Goal: Information Seeking & Learning: Learn about a topic

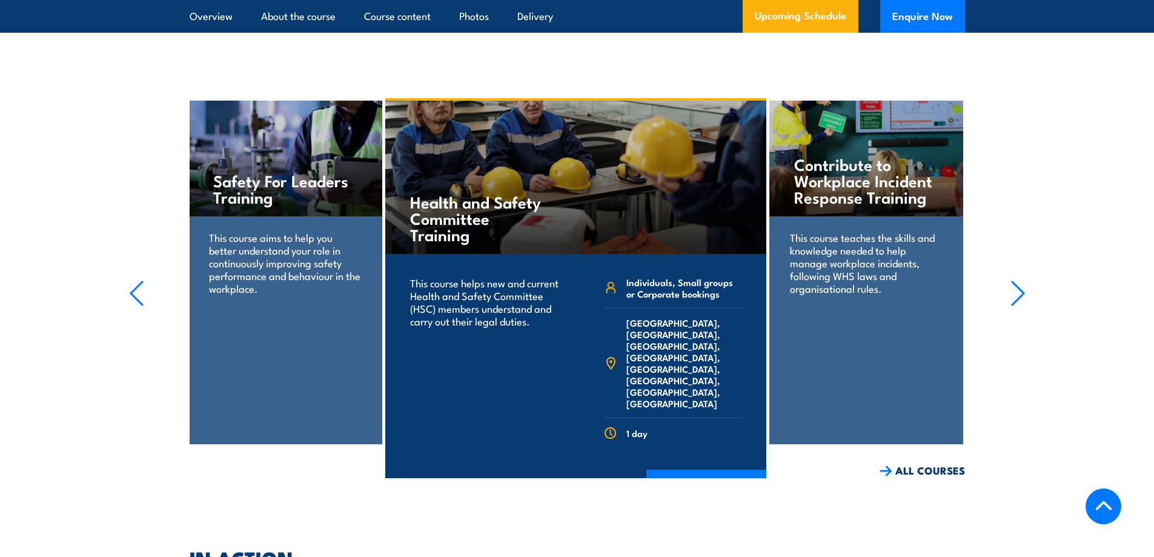
scroll to position [2204, 0]
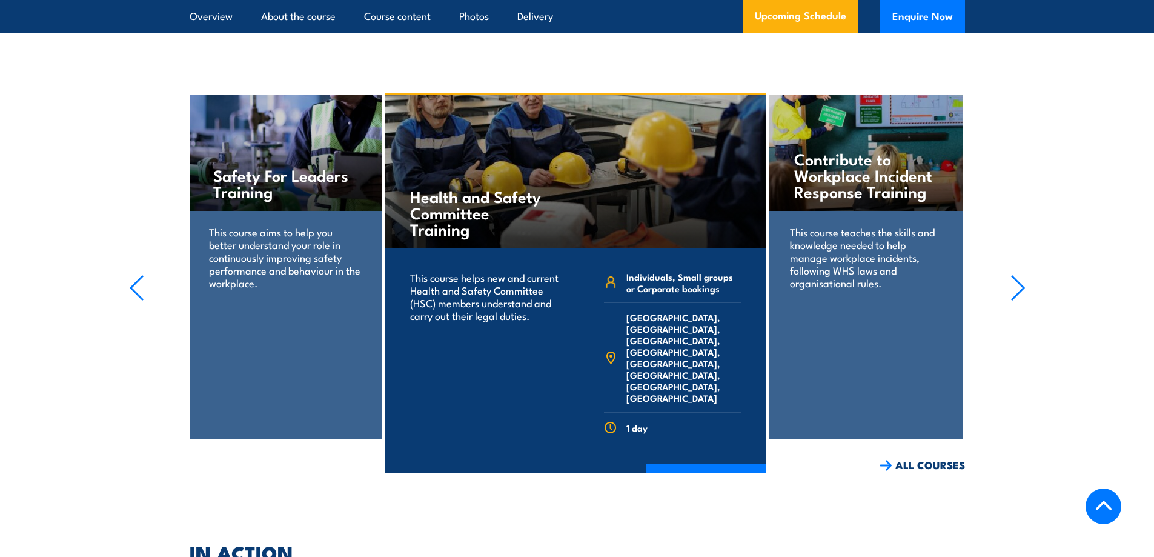
click at [1014, 298] on icon "button" at bounding box center [1018, 287] width 15 height 27
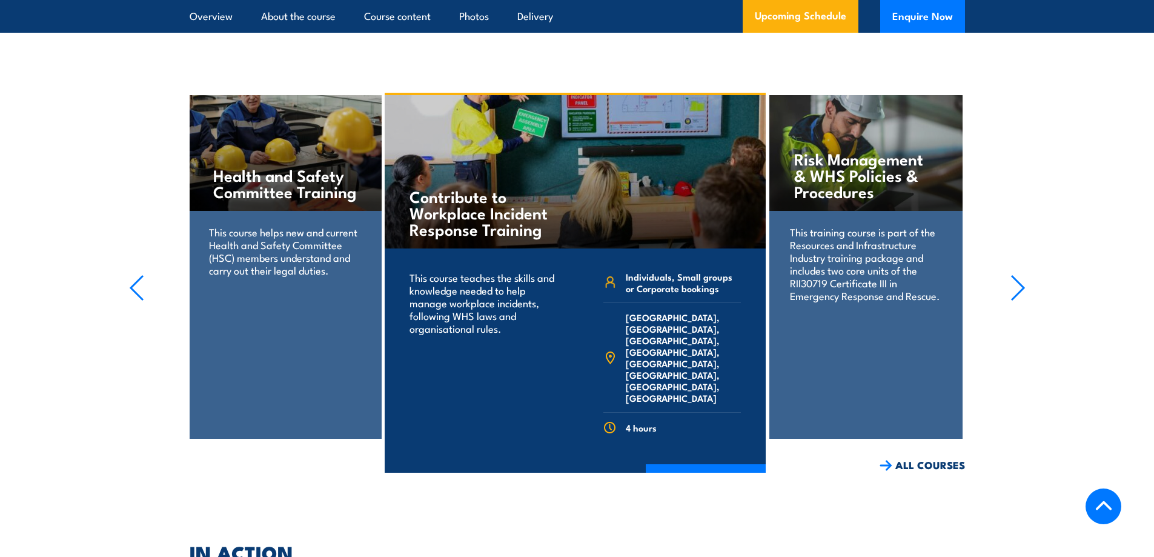
click at [1014, 298] on icon "button" at bounding box center [1018, 287] width 15 height 27
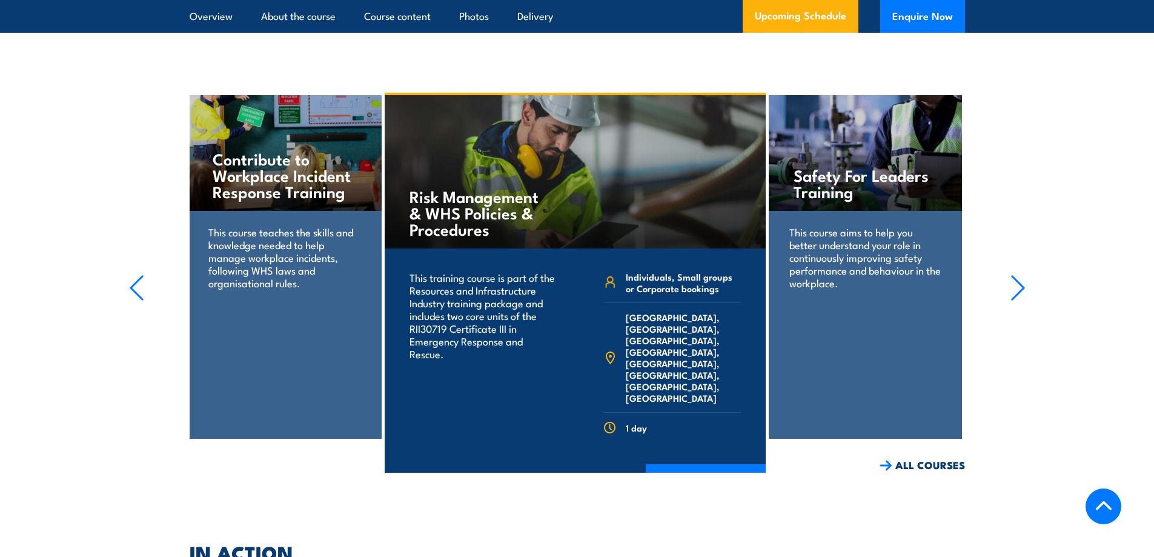
click at [1014, 298] on icon "button" at bounding box center [1018, 287] width 15 height 27
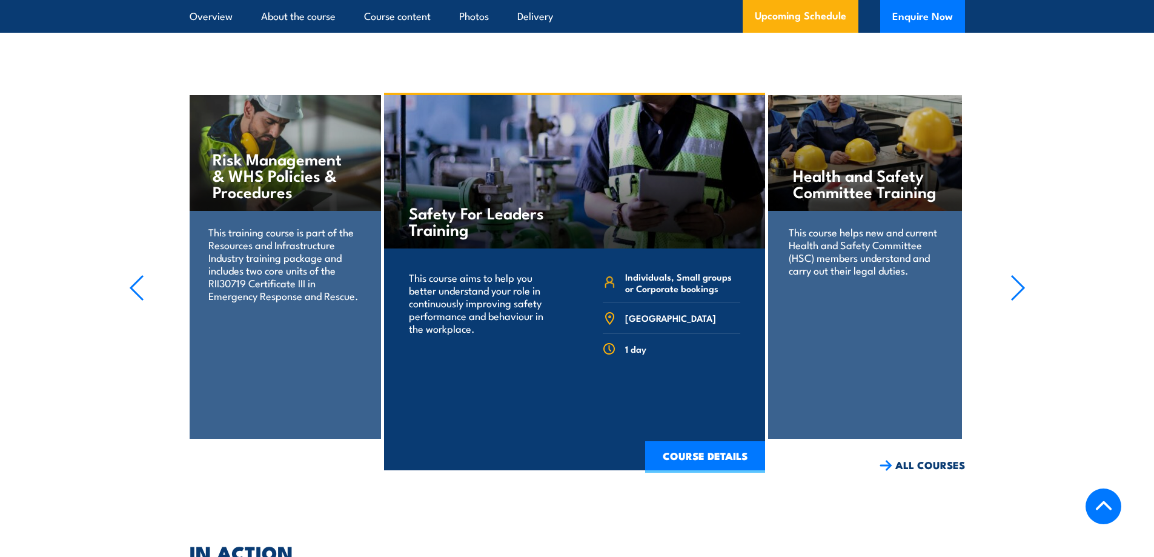
click at [1014, 298] on icon "button" at bounding box center [1018, 287] width 15 height 27
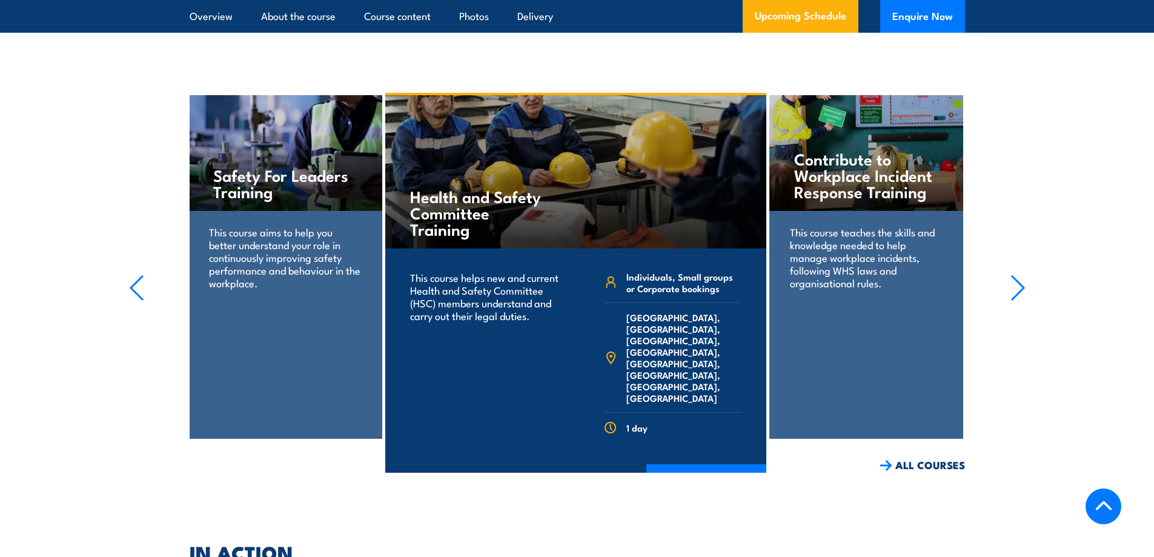
click at [1014, 298] on icon "button" at bounding box center [1018, 287] width 15 height 27
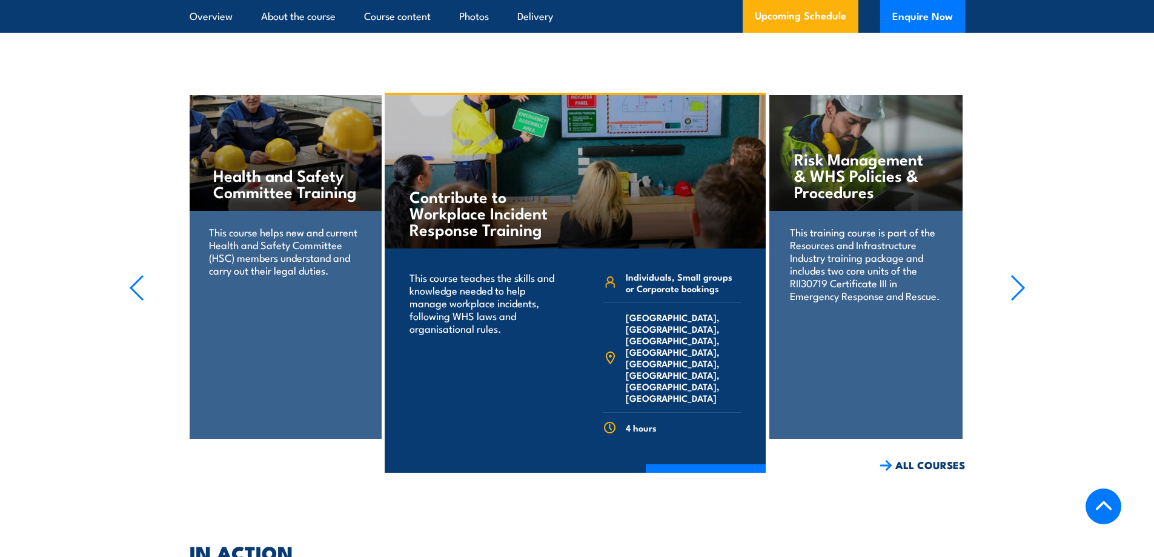
click at [1014, 299] on icon "button" at bounding box center [1018, 287] width 15 height 27
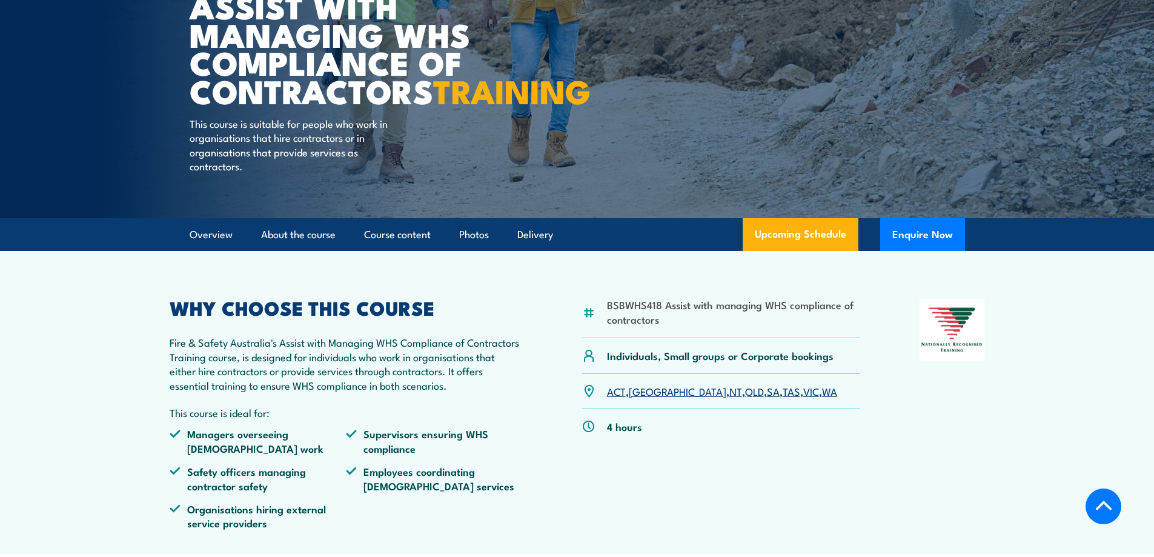
scroll to position [242, 0]
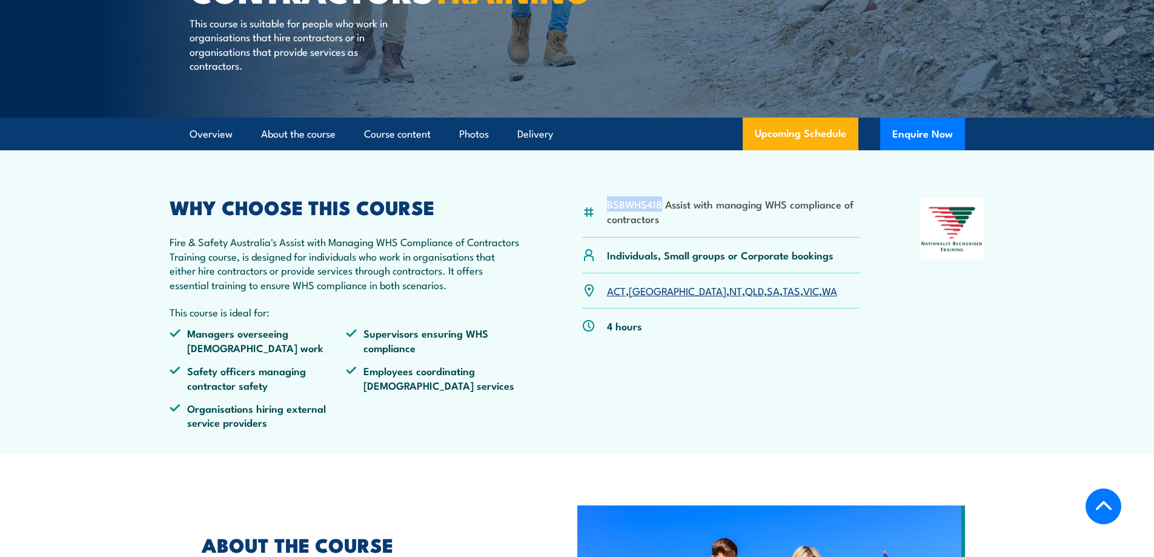
drag, startPoint x: 660, startPoint y: 233, endPoint x: 596, endPoint y: 236, distance: 63.7
click at [596, 236] on div "BSBWHS418 Assist with managing WHS compliance of contractors" at bounding box center [721, 217] width 279 height 39
copy div "BSBWHS418"
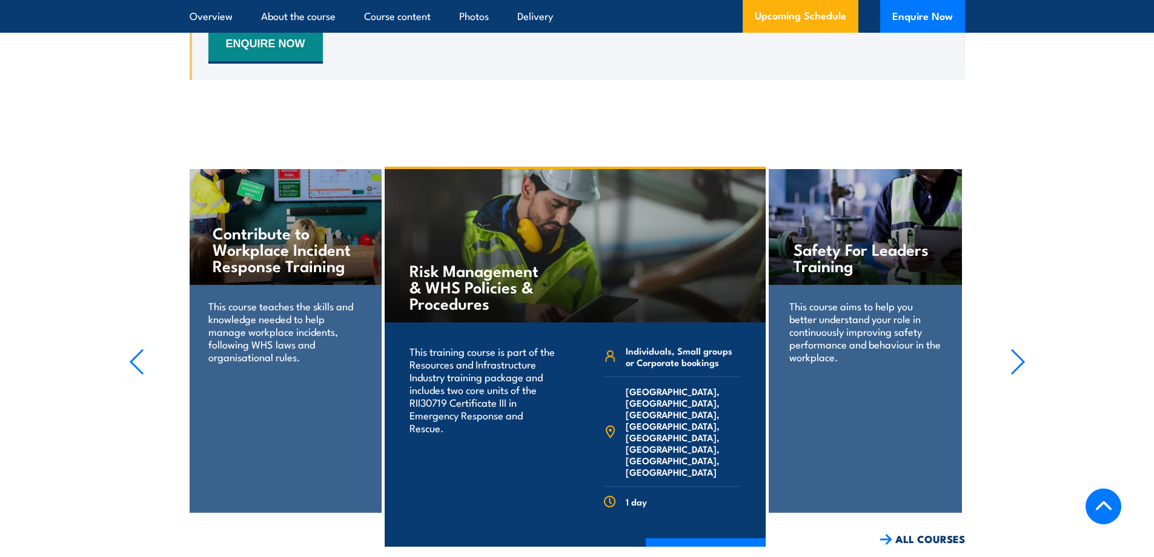
scroll to position [1915, 0]
